Goal: Information Seeking & Learning: Learn about a topic

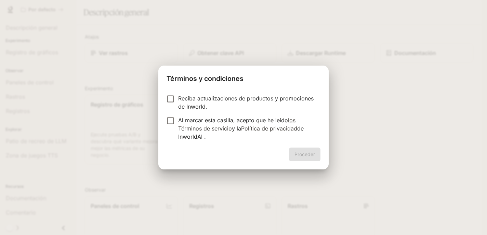
click at [353, 114] on div "Términos y condiciones Reciba actualizaciones de productos y promociones de Inw…" at bounding box center [243, 117] width 487 height 235
click at [319, 157] on div "Proceder" at bounding box center [243, 159] width 170 height 22
click at [303, 158] on font "Proceder" at bounding box center [305, 154] width 21 height 9
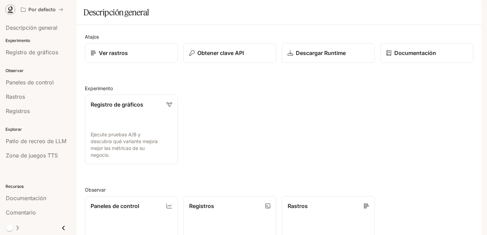
click at [14, 9] on link at bounding box center [10, 10] width 10 height 10
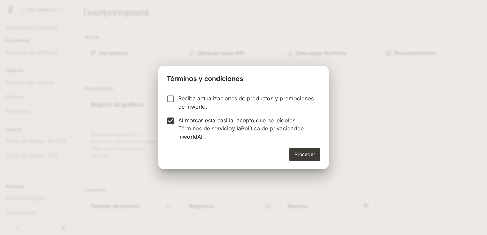
click at [315, 154] on font "Proceder" at bounding box center [305, 155] width 21 height 6
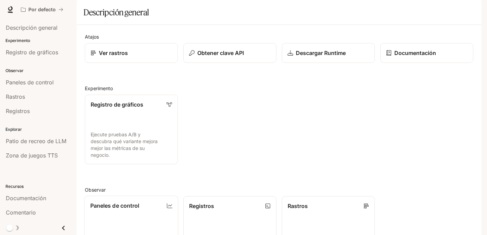
scroll to position [163, 0]
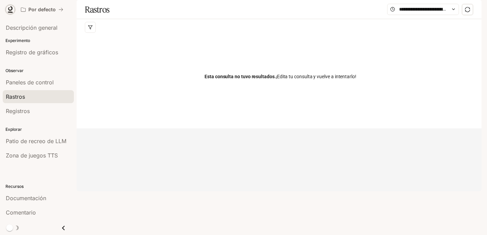
click at [7, 8] on icon at bounding box center [10, 9] width 7 height 7
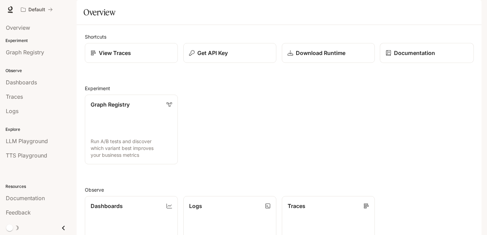
click at [415, 57] on p "Documentation" at bounding box center [414, 53] width 41 height 8
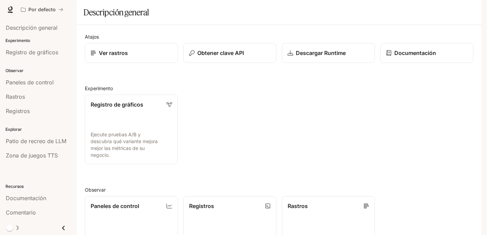
click at [433, 10] on font "Documentación" at bounding box center [440, 10] width 35 height 6
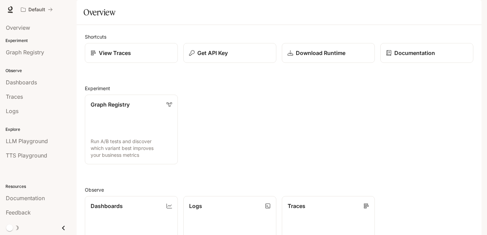
click at [247, 109] on div "Graph Registry Run A/B tests and discover which variant best improves your busi…" at bounding box center [276, 126] width 394 height 75
click at [421, 57] on p "Documentation" at bounding box center [414, 53] width 41 height 8
